Goal: Task Accomplishment & Management: Complete application form

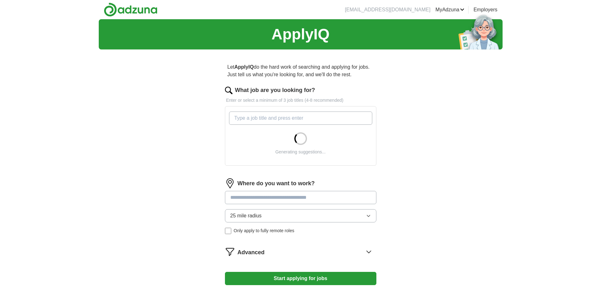
click at [277, 118] on input "What job are you looking for?" at bounding box center [300, 118] width 143 height 13
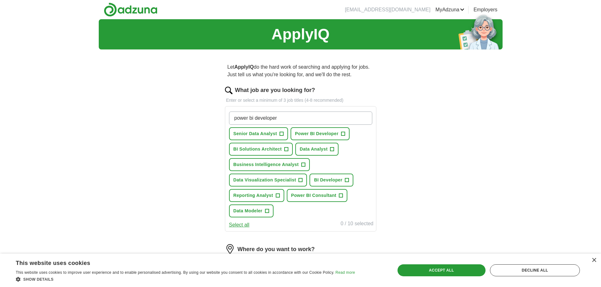
type input "power bi developer"
click at [313, 135] on span "Power BI Developer" at bounding box center [317, 134] width 44 height 7
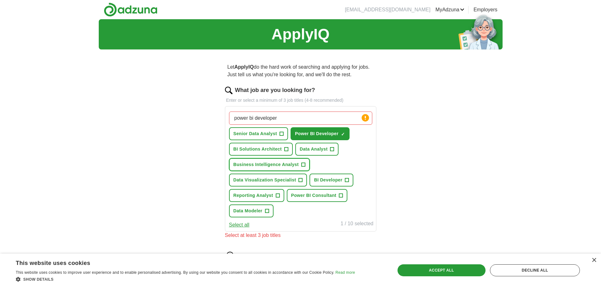
click at [266, 168] on button "Business Intelligence Analyst +" at bounding box center [269, 164] width 81 height 13
click at [261, 183] on span "Data Visualization Specialist" at bounding box center [264, 180] width 63 height 7
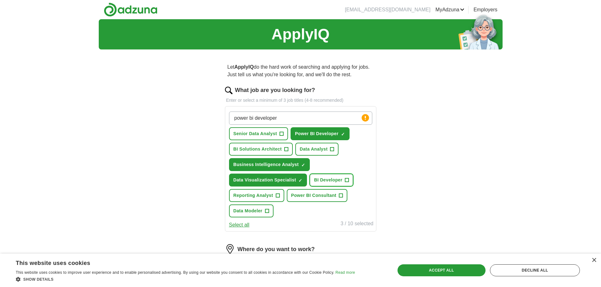
click at [339, 183] on span "BI Developer" at bounding box center [328, 180] width 28 height 7
click at [310, 149] on span "Data Analyst" at bounding box center [314, 149] width 28 height 7
click at [379, 172] on div "Let ApplyIQ do the hard work of searching and applying for jobs. Just tell us w…" at bounding box center [301, 212] width 202 height 314
click at [323, 150] on span "Data Analyst" at bounding box center [314, 149] width 28 height 7
click at [292, 181] on span "Data Visualization Specialist" at bounding box center [264, 180] width 63 height 7
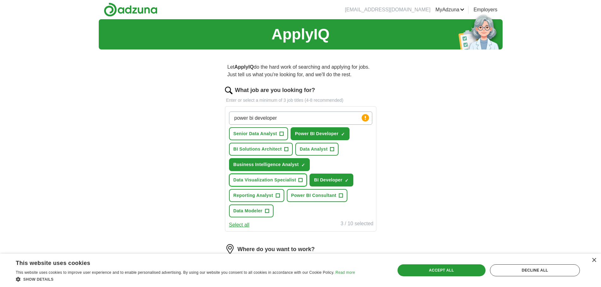
scroll to position [145, 0]
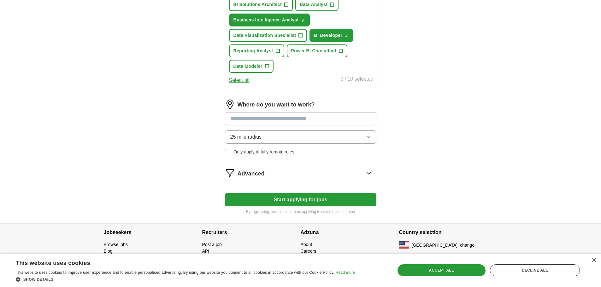
click at [272, 135] on button "25 mile radius" at bounding box center [300, 137] width 151 height 13
click at [272, 123] on input at bounding box center [300, 118] width 151 height 13
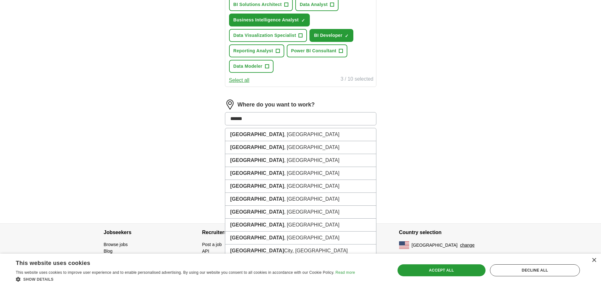
drag, startPoint x: 251, startPoint y: 119, endPoint x: 220, endPoint y: 117, distance: 31.6
click at [220, 117] on div "Let ApplyIQ do the hard work of searching and applying for jobs. Just tell us w…" at bounding box center [301, 67] width 202 height 314
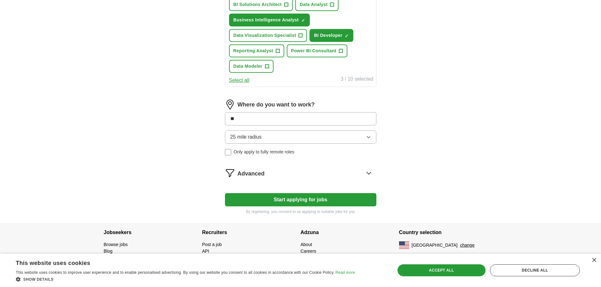
type input "***"
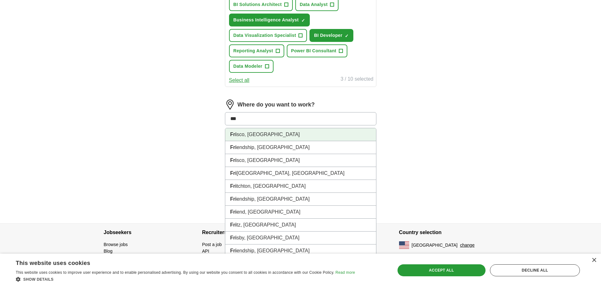
click at [239, 135] on li "Fri sco, [GEOGRAPHIC_DATA]" at bounding box center [300, 134] width 151 height 13
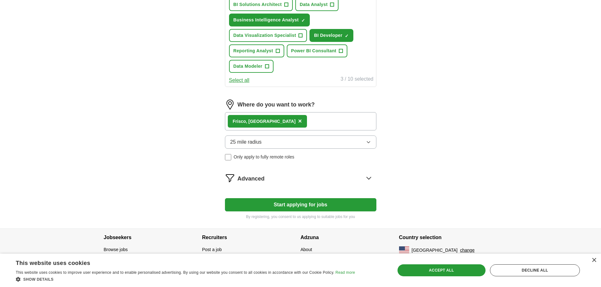
click at [249, 155] on span "Only apply to fully remote roles" at bounding box center [264, 157] width 61 height 7
click at [291, 206] on button "Start applying for jobs" at bounding box center [300, 204] width 151 height 13
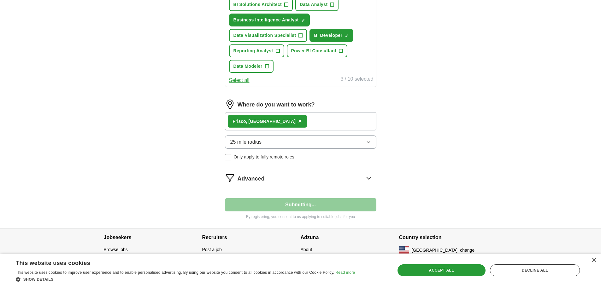
select select "**"
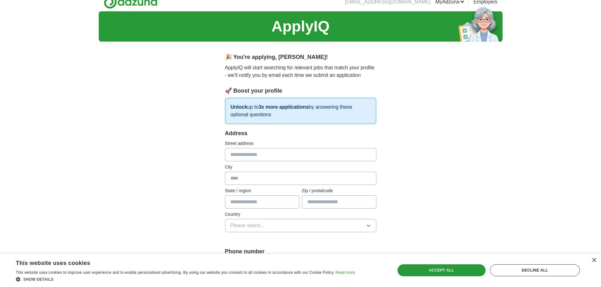
scroll to position [0, 0]
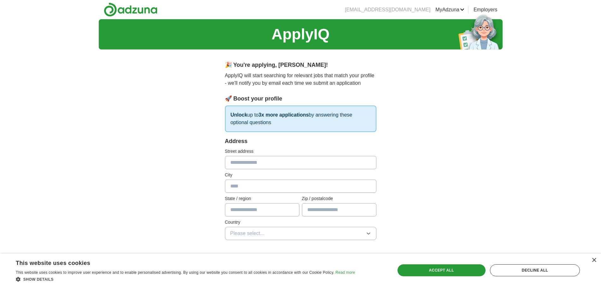
click at [246, 165] on input "text" at bounding box center [300, 162] width 151 height 13
type input "*******"
type input "**"
type input "*****"
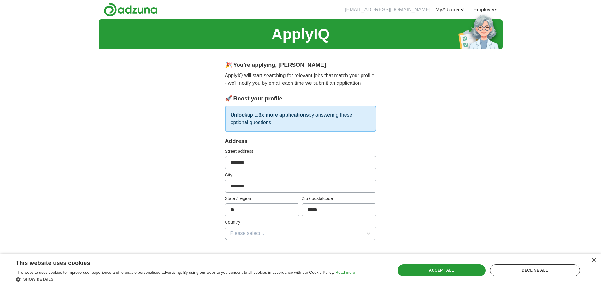
click at [261, 232] on span "Please select..." at bounding box center [247, 234] width 34 height 8
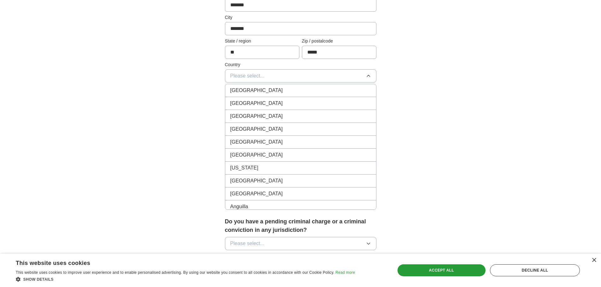
click at [250, 102] on span "[GEOGRAPHIC_DATA]" at bounding box center [256, 104] width 53 height 8
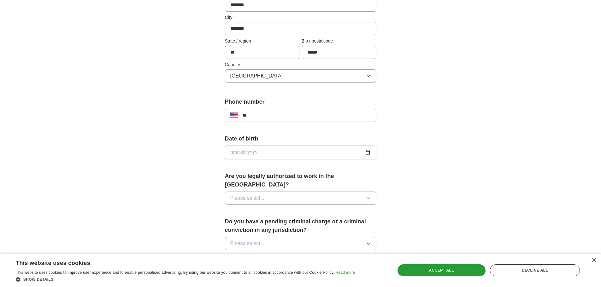
click at [259, 117] on input "**" at bounding box center [307, 116] width 128 height 8
type input "**********"
click at [255, 150] on input "date" at bounding box center [300, 153] width 151 height 14
click at [233, 152] on input "date" at bounding box center [300, 153] width 151 height 14
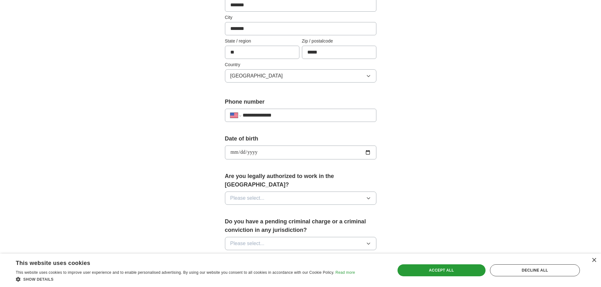
type input "**********"
click at [243, 195] on span "Please select..." at bounding box center [247, 199] width 34 height 8
click at [236, 209] on span "Yes" at bounding box center [234, 213] width 8 height 8
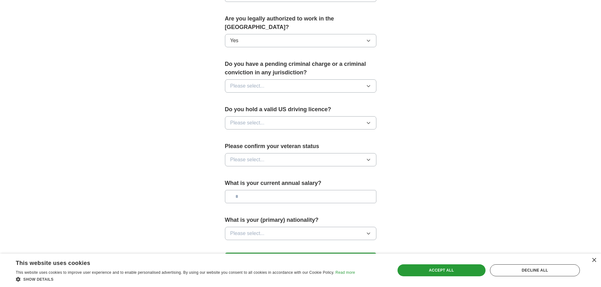
click at [246, 119] on span "Please select..." at bounding box center [247, 123] width 34 height 8
click at [247, 83] on button "Please select..." at bounding box center [300, 85] width 151 height 13
click at [244, 110] on div "No" at bounding box center [300, 114] width 141 height 8
click at [245, 119] on span "Please select..." at bounding box center [247, 123] width 34 height 8
click at [242, 134] on div "Yes" at bounding box center [300, 138] width 141 height 8
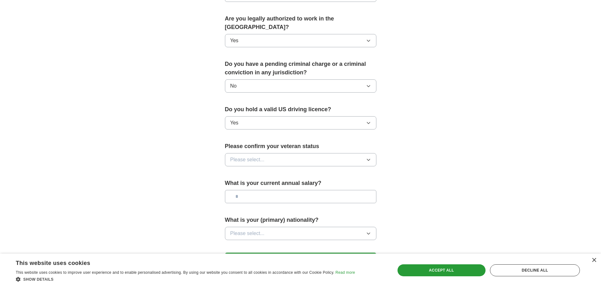
click at [242, 156] on span "Please select..." at bounding box center [247, 160] width 34 height 8
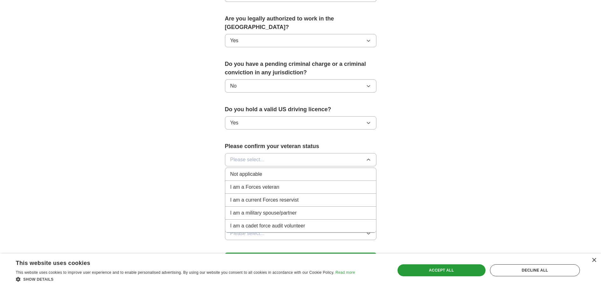
scroll to position [361, 0]
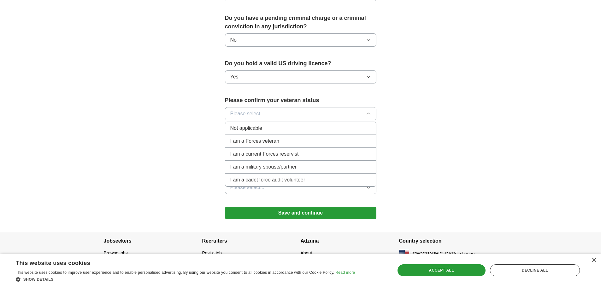
click at [251, 124] on li "Not applicable" at bounding box center [300, 128] width 151 height 13
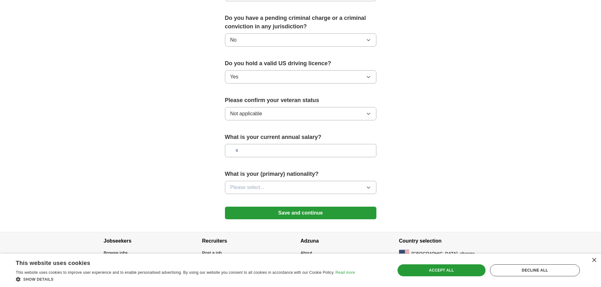
click at [246, 144] on input "text" at bounding box center [300, 150] width 151 height 13
click at [251, 184] on span "Please select..." at bounding box center [247, 188] width 34 height 8
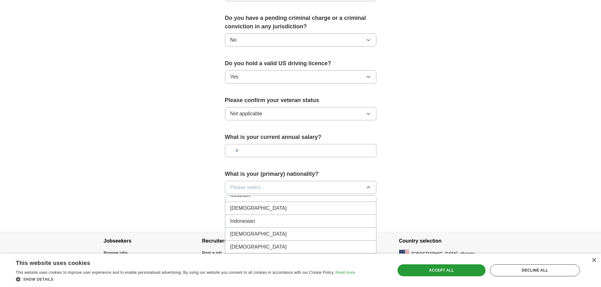
scroll to position [1016, 0]
click at [249, 217] on div "[DEMOGRAPHIC_DATA]" at bounding box center [300, 221] width 141 height 8
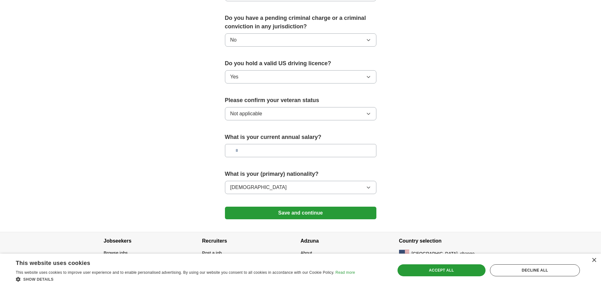
click at [298, 208] on button "Save and continue" at bounding box center [300, 213] width 151 height 13
